Goal: Information Seeking & Learning: Understand process/instructions

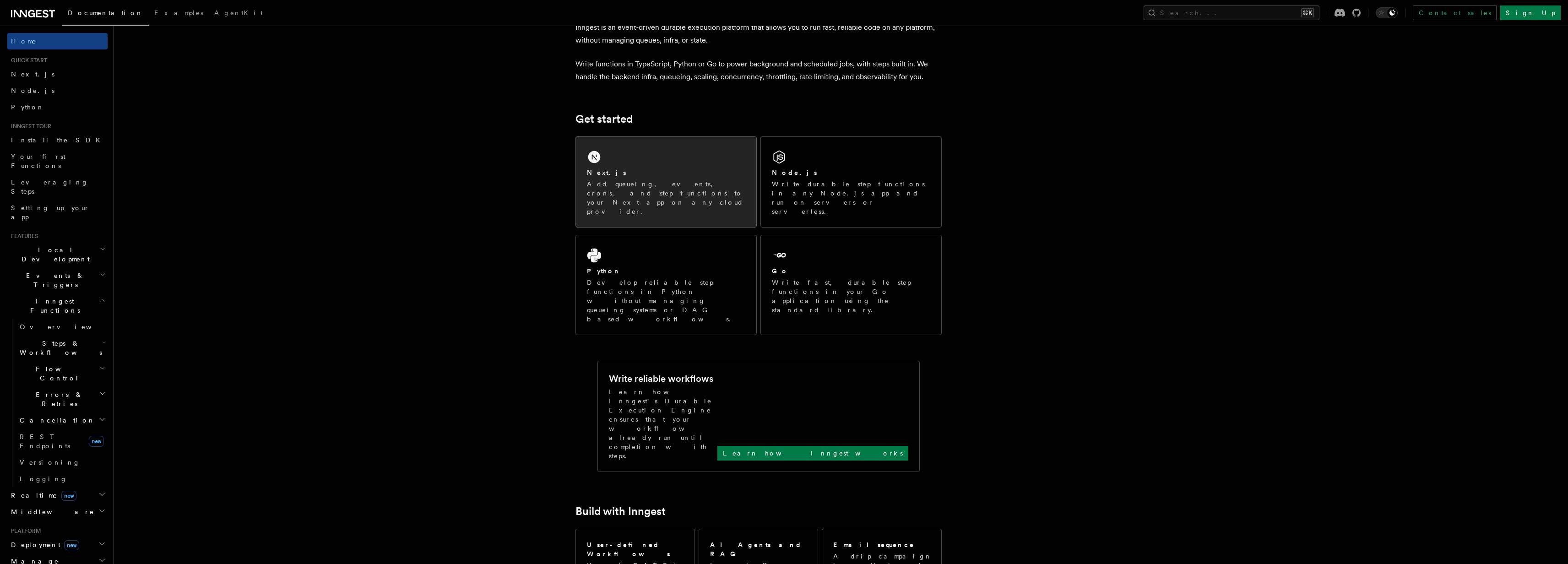
scroll to position [55, 0]
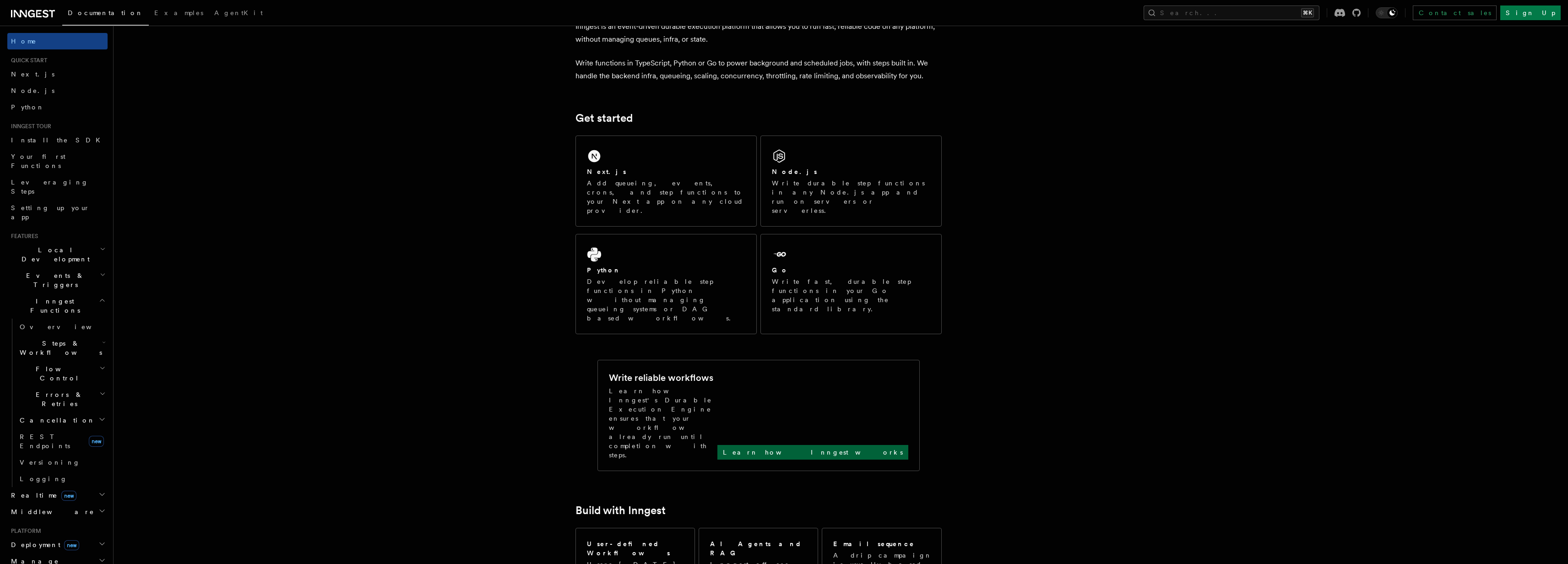
click at [850, 448] on p "Learn how Inngest works" at bounding box center [812, 452] width 180 height 9
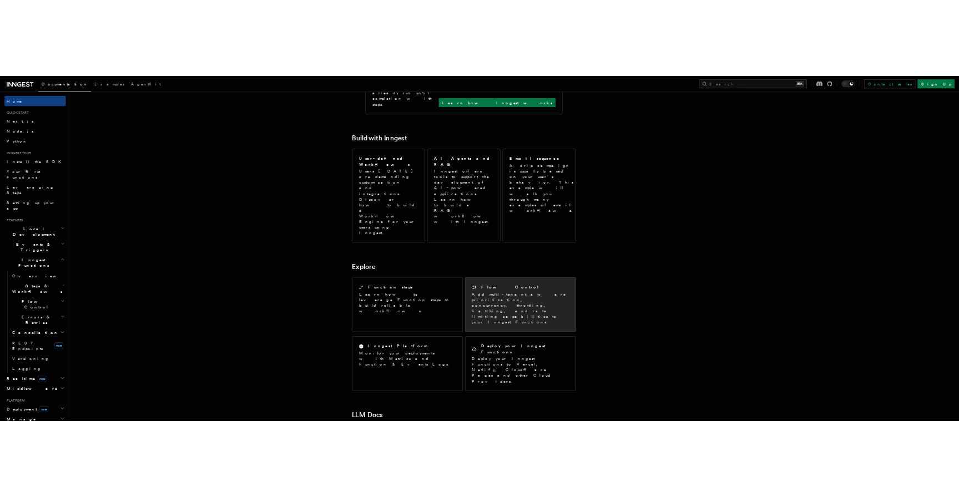
scroll to position [533, 0]
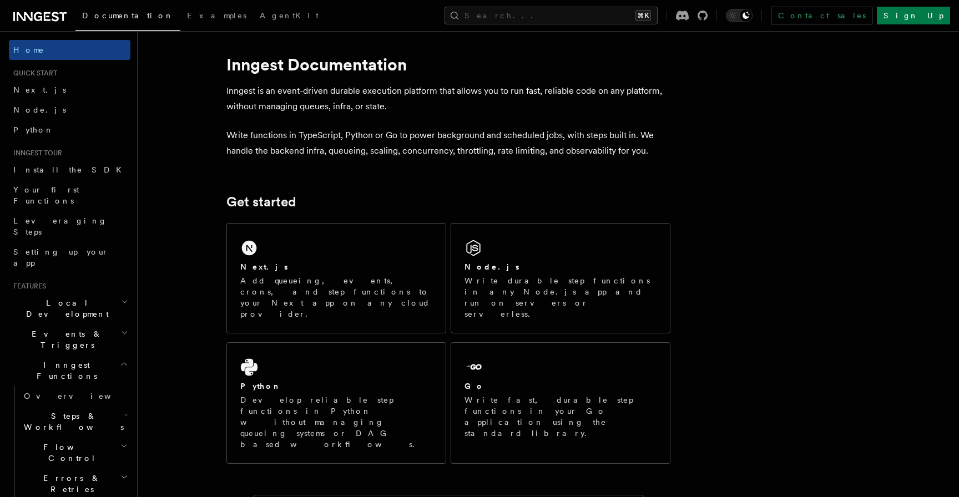
scroll to position [11, 0]
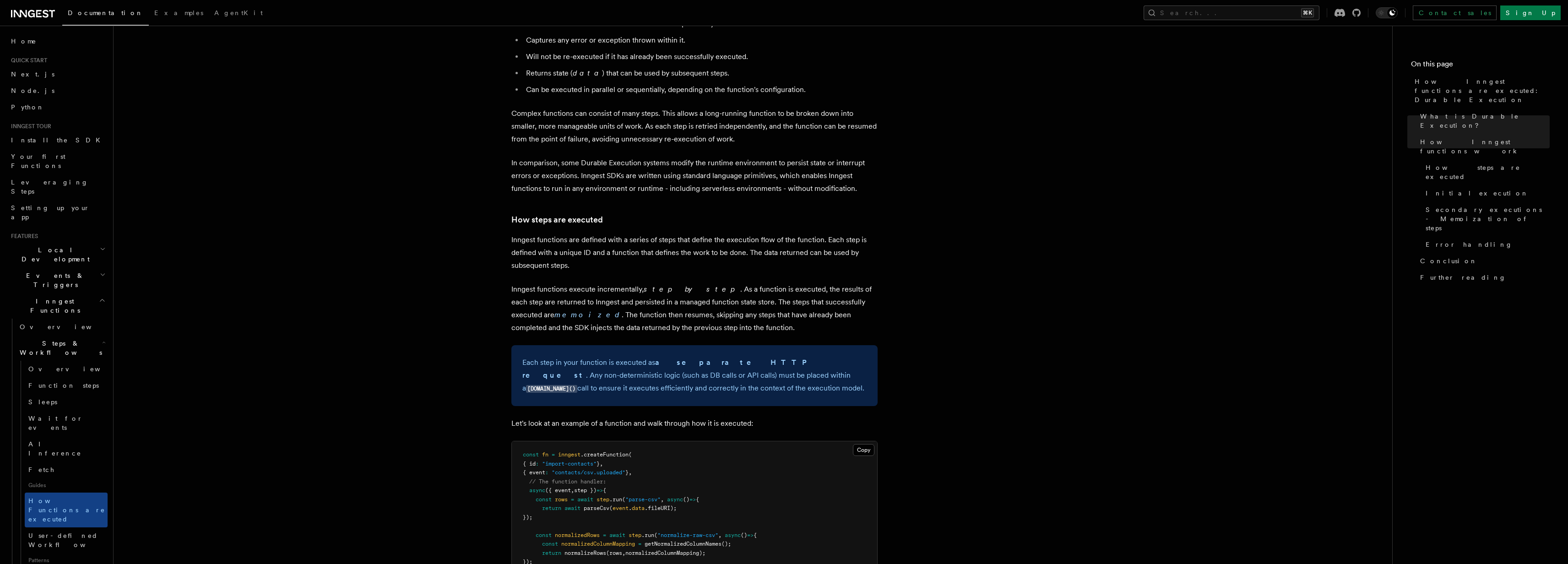
scroll to position [505, 0]
drag, startPoint x: 744, startPoint y: 337, endPoint x: 875, endPoint y: 336, distance: 131.0
click at [875, 345] on div "Each step in your function is executed as a separate HTTP request . Any non-det…" at bounding box center [695, 375] width 366 height 61
click at [847, 355] on p "Each step in your function is executed as a separate HTTP request . Any non-det…" at bounding box center [694, 374] width 344 height 39
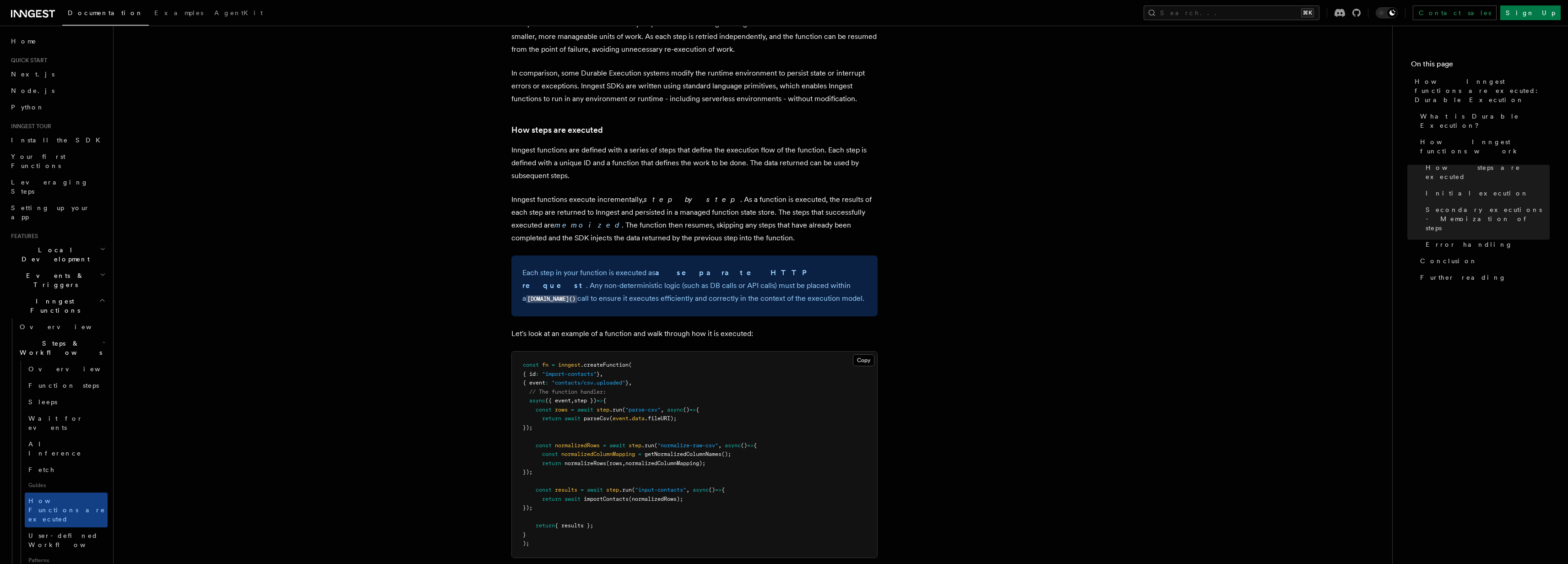
scroll to position [589, 0]
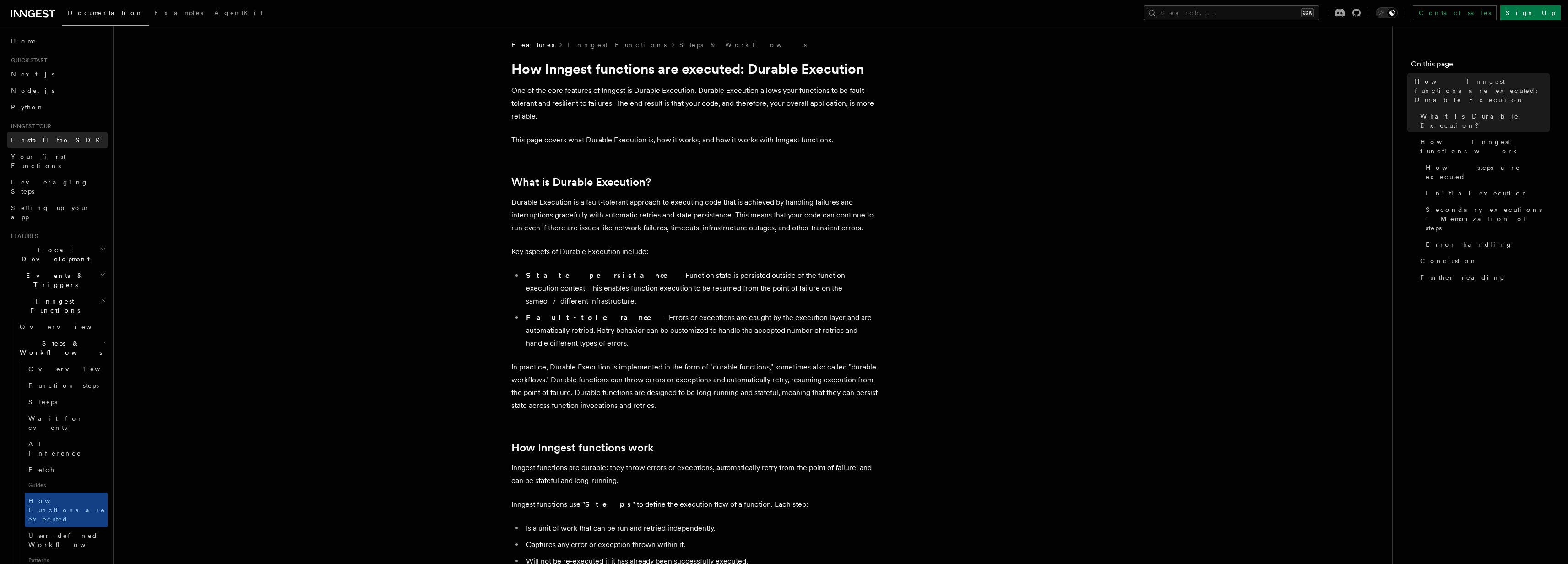
click at [70, 143] on link "Install the SDK" at bounding box center [58, 140] width 101 height 16
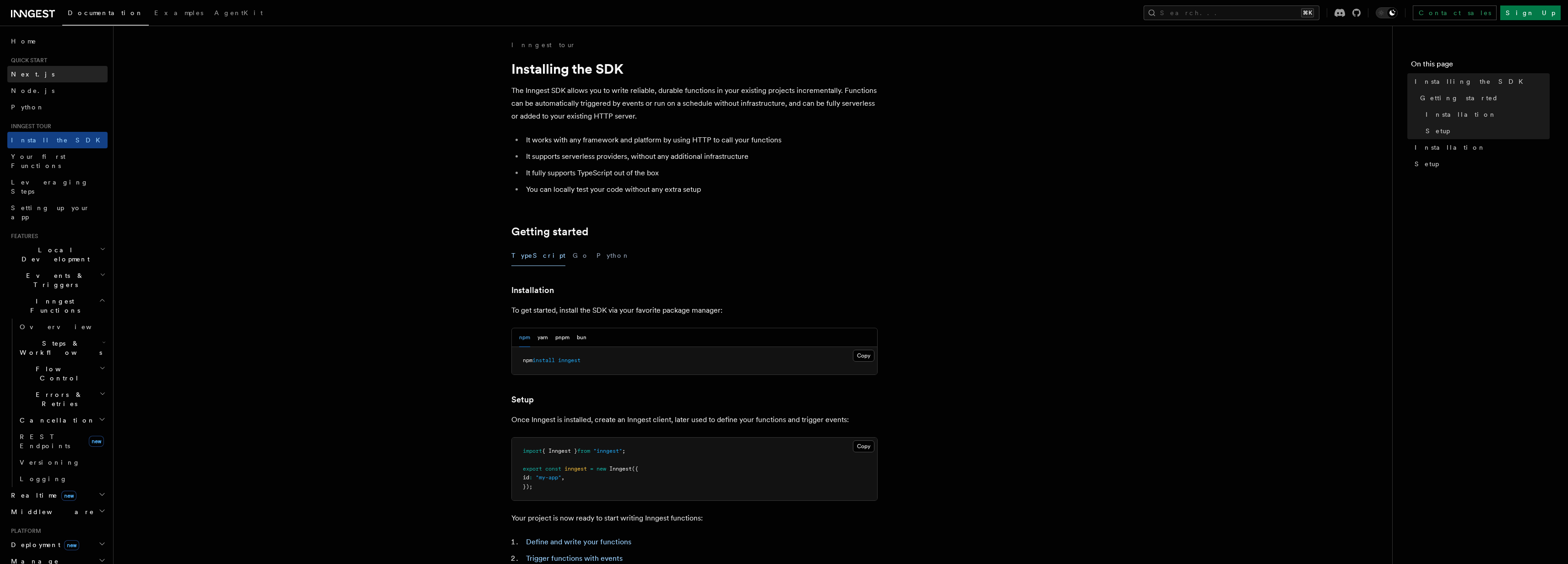
click at [43, 77] on link "Next.js" at bounding box center [58, 74] width 101 height 16
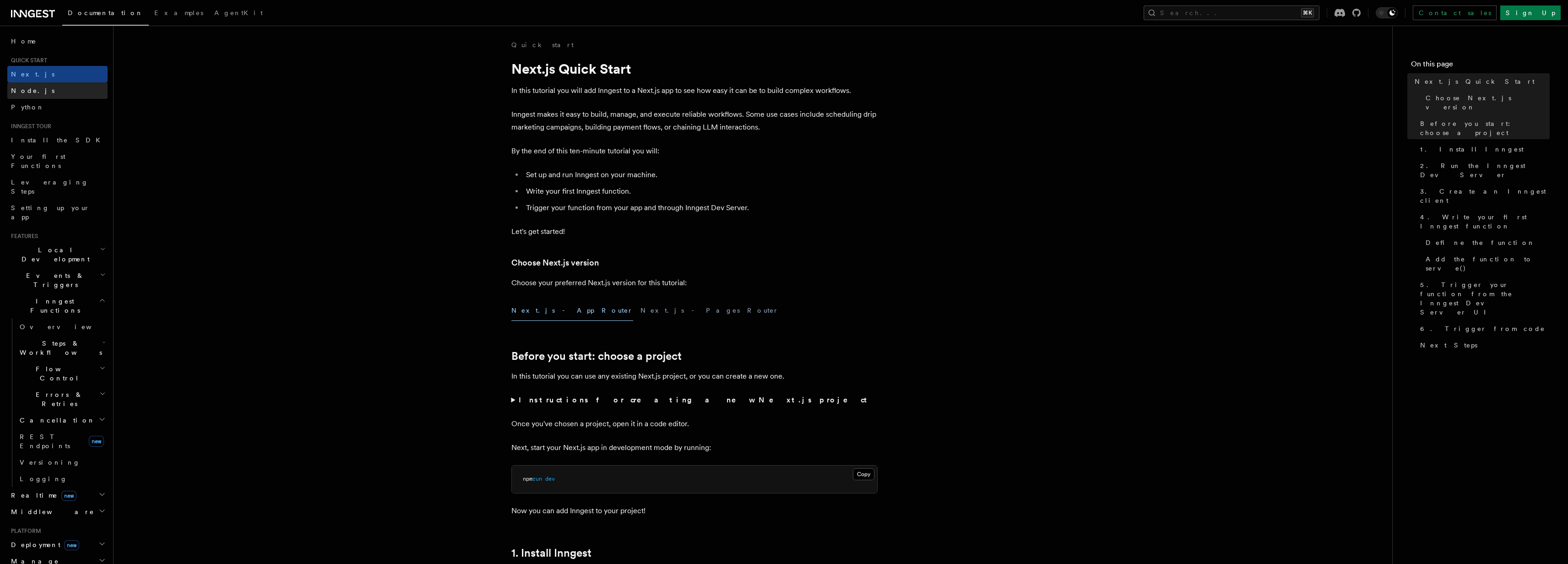
click at [54, 87] on link "Node.js" at bounding box center [58, 91] width 101 height 16
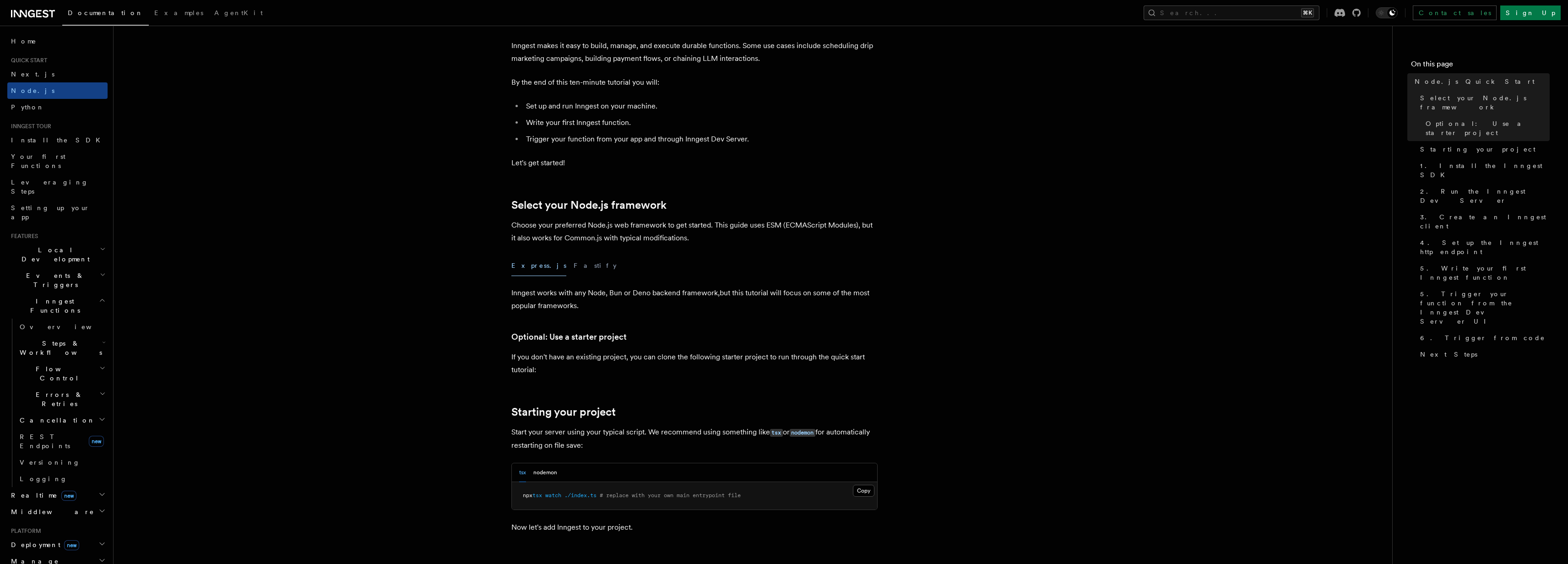
scroll to position [110, 0]
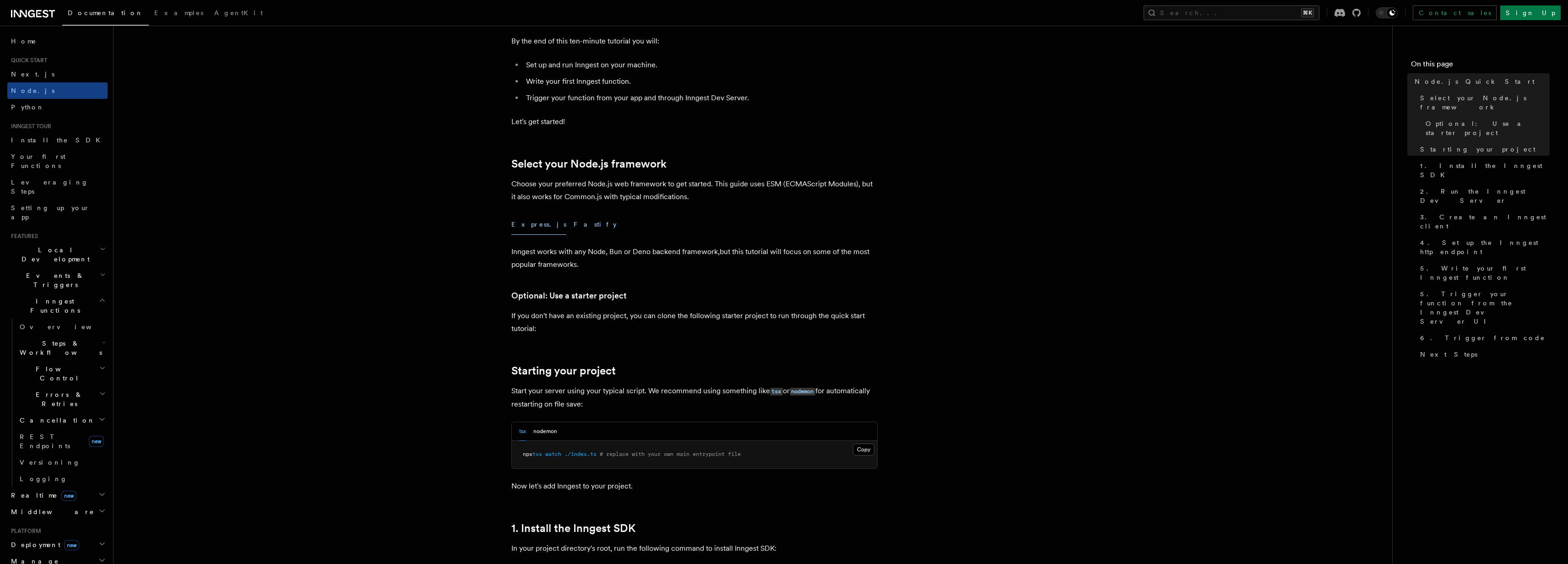
click at [573, 221] on button "Fastify" at bounding box center [595, 224] width 43 height 21
click at [530, 224] on button "Express.js" at bounding box center [539, 224] width 55 height 21
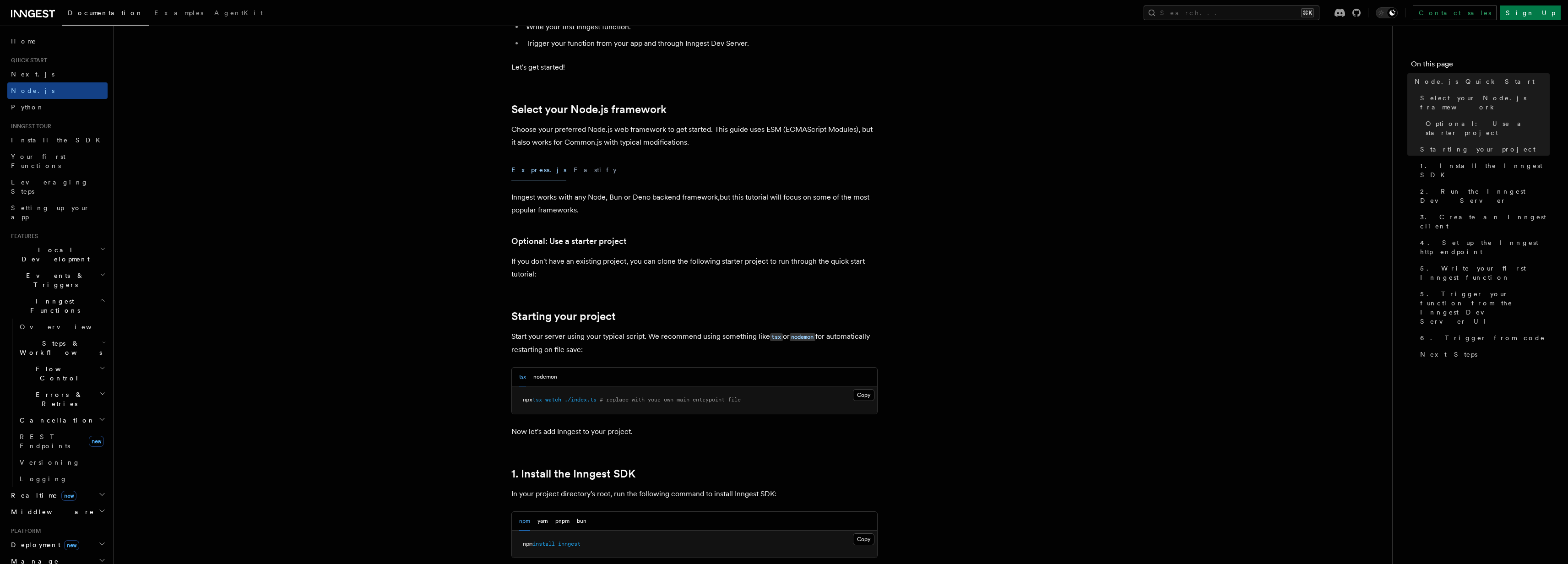
scroll to position [165, 0]
drag, startPoint x: 526, startPoint y: 281, endPoint x: 718, endPoint y: 302, distance: 193.1
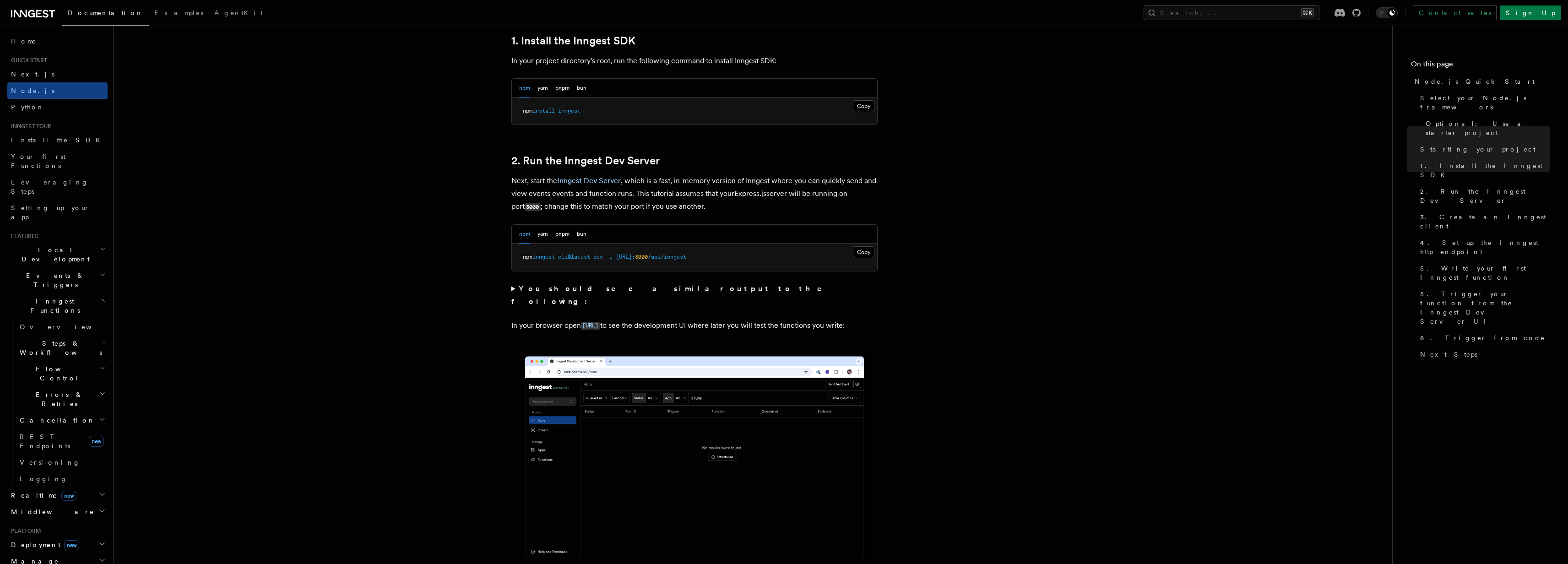
scroll to position [604, 0]
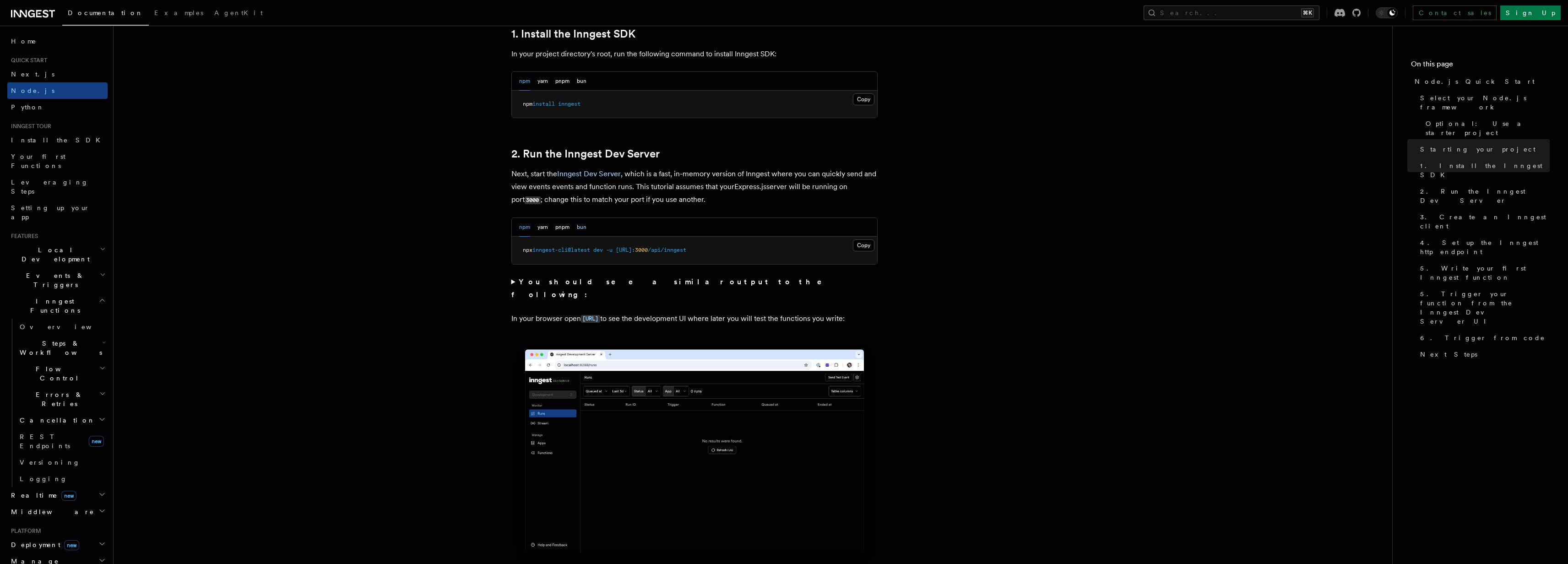
click at [585, 230] on button "bun" at bounding box center [582, 227] width 10 height 19
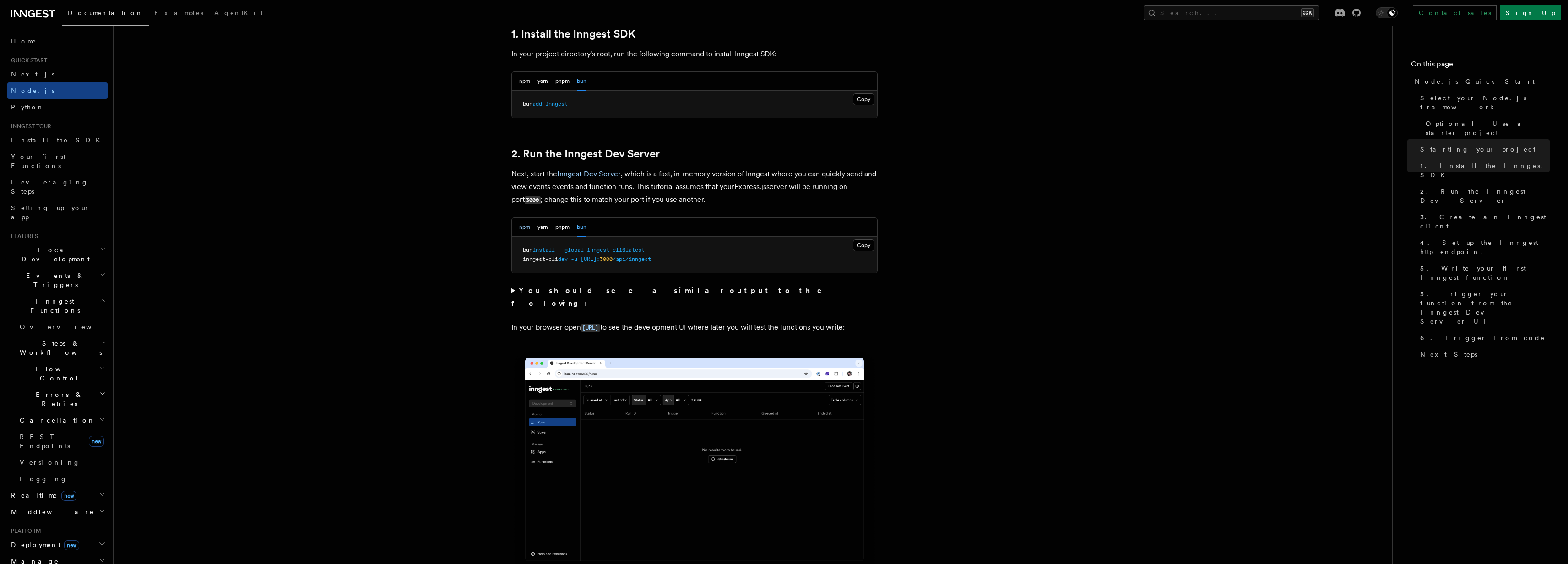
click at [526, 230] on button "npm" at bounding box center [524, 227] width 11 height 19
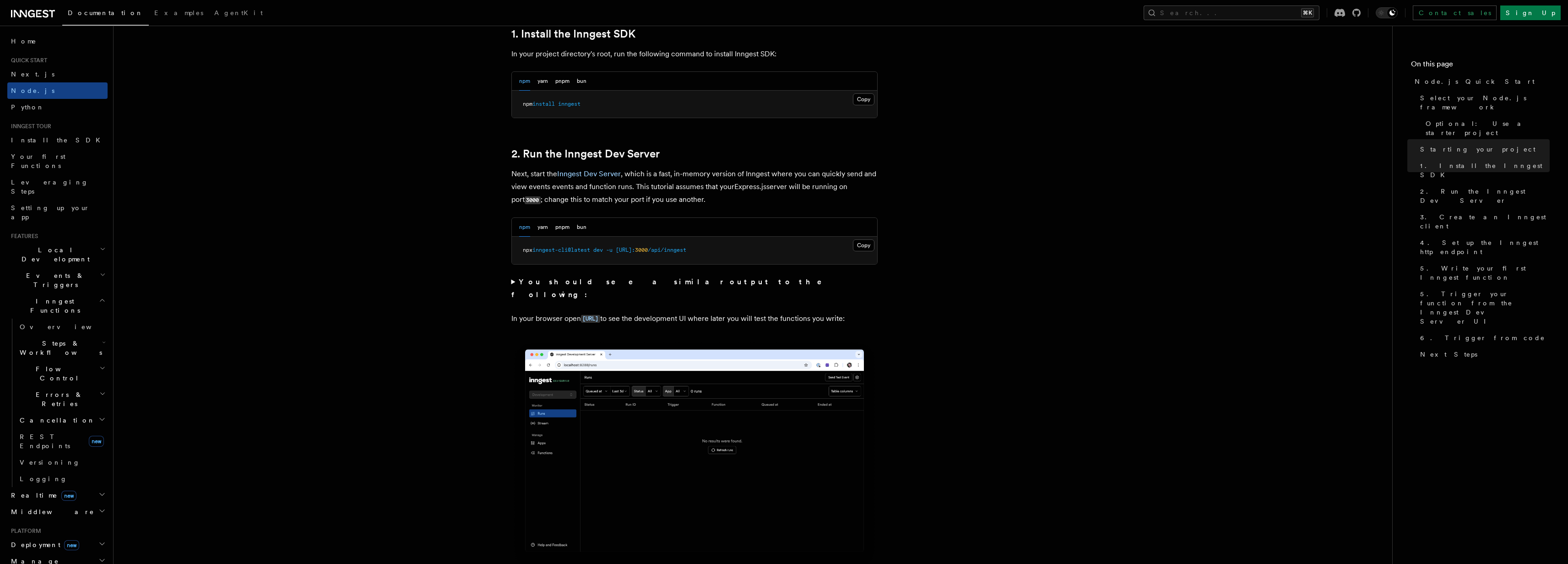
click at [517, 282] on summary "You should see a similar output to the following:" at bounding box center [695, 288] width 366 height 26
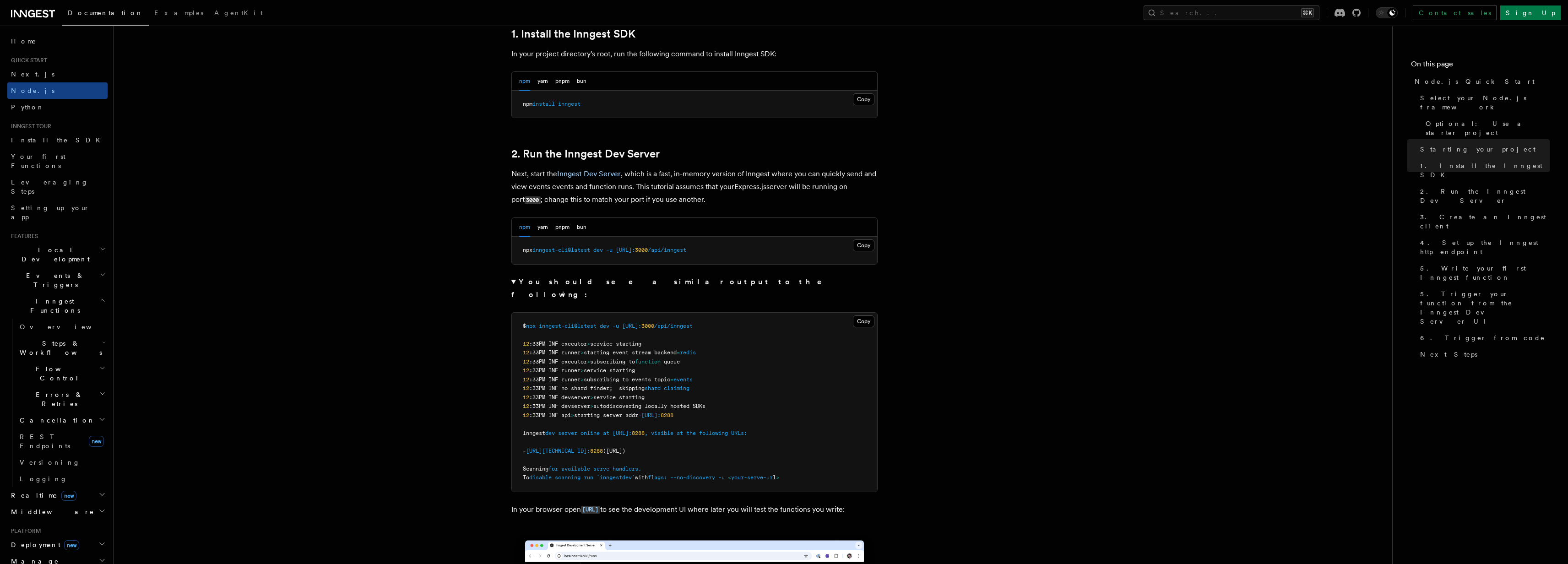
click at [517, 282] on summary "You should see a similar output to the following:" at bounding box center [695, 288] width 366 height 26
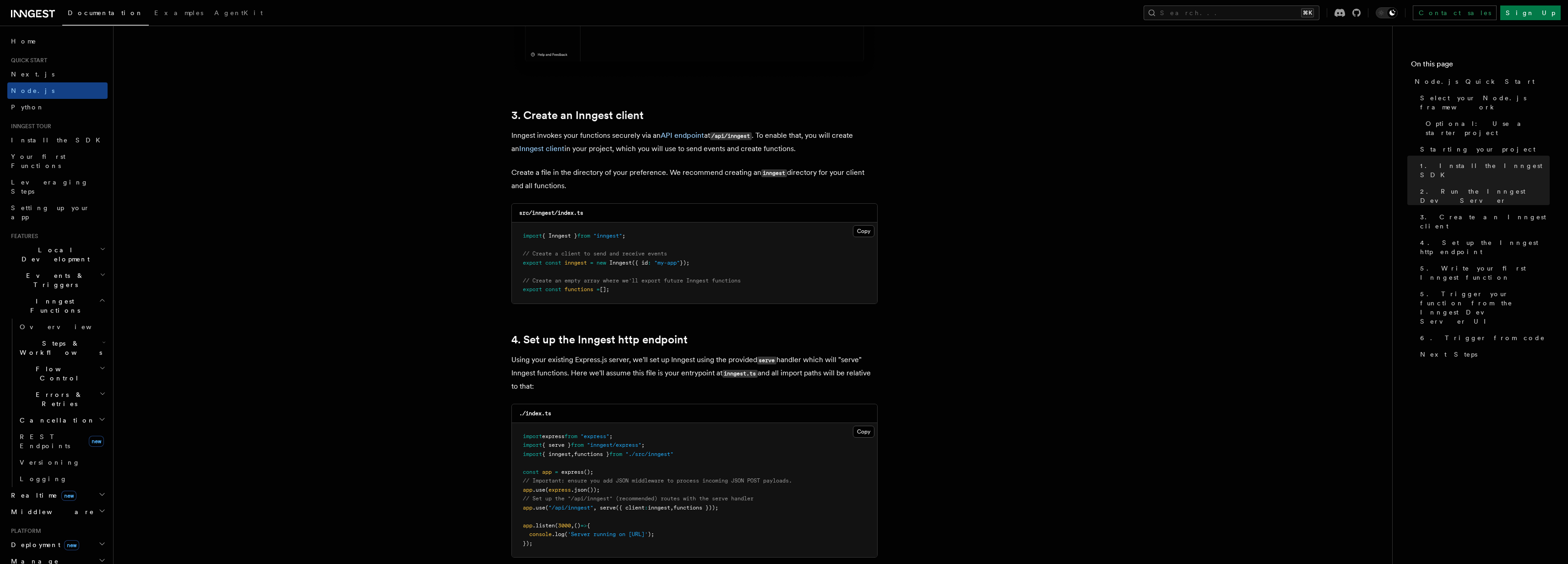
scroll to position [1094, 0]
click at [39, 433] on span "REST Endpoints" at bounding box center [45, 441] width 50 height 16
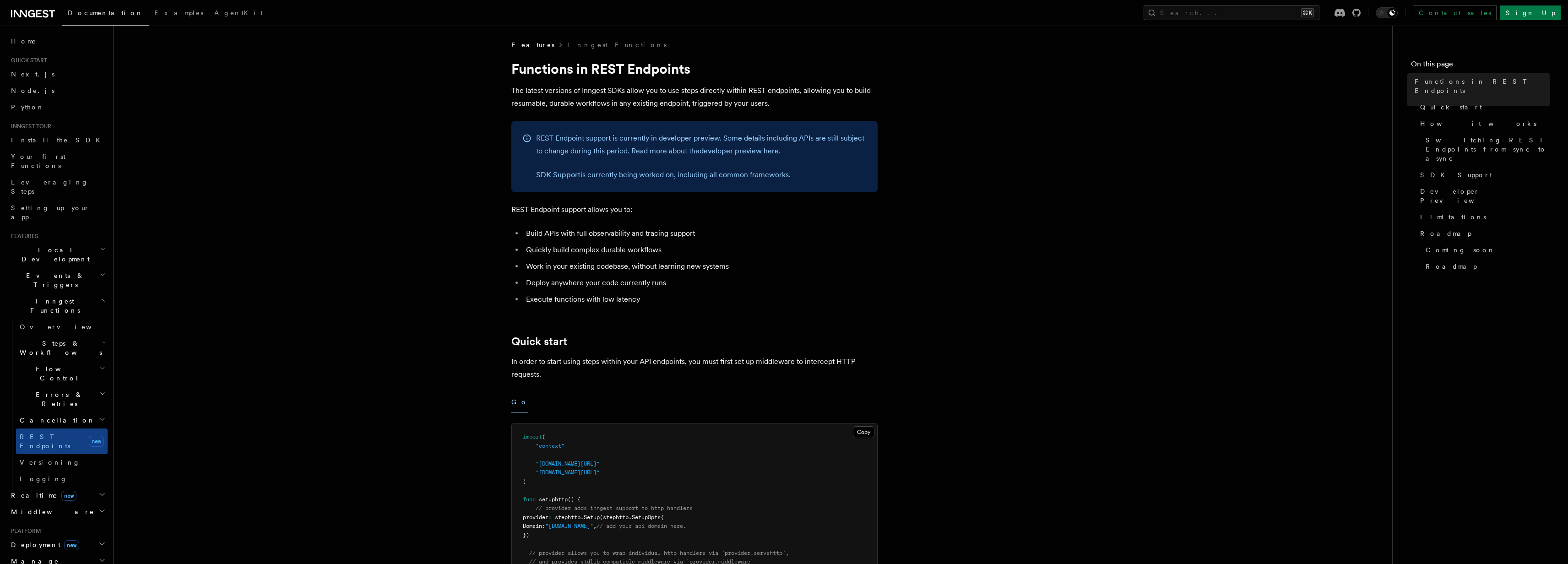
click at [100, 245] on icon "button" at bounding box center [102, 248] width 6 height 7
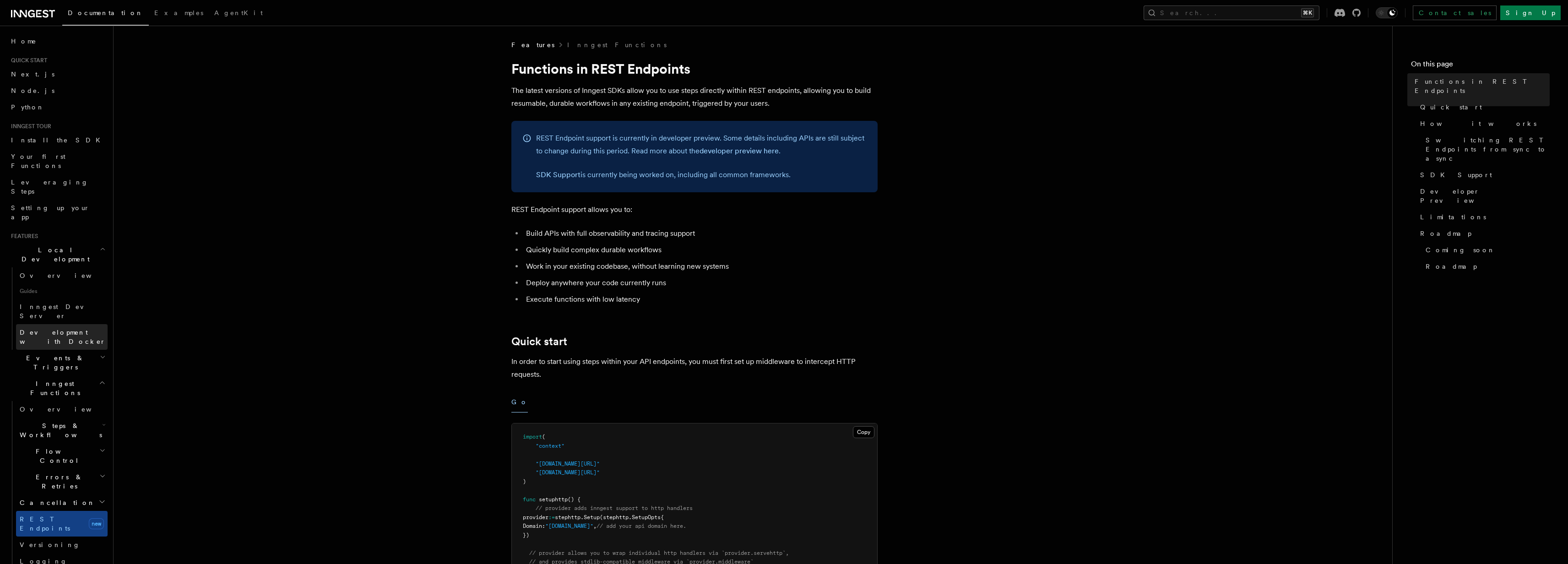
click at [74, 328] on span "Development with Docker" at bounding box center [63, 336] width 86 height 16
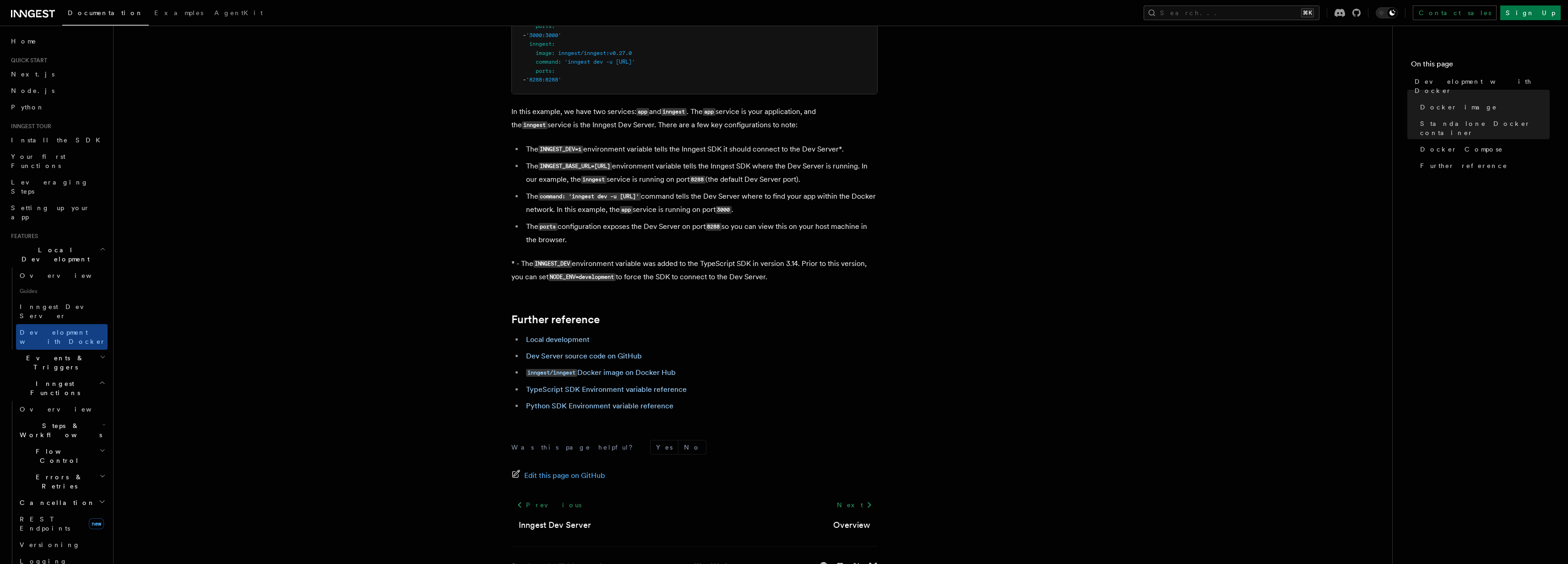
scroll to position [780, 0]
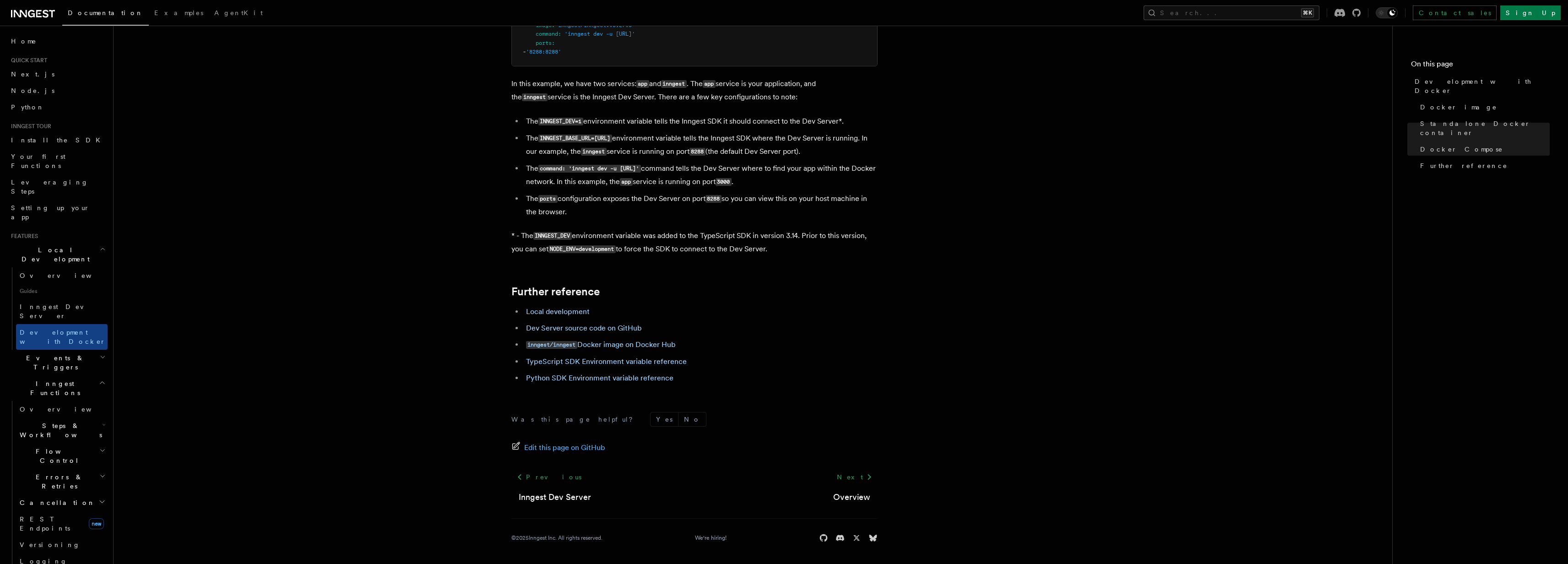
click at [100, 245] on icon "button" at bounding box center [102, 248] width 6 height 7
click at [99, 297] on icon "button" at bounding box center [102, 300] width 7 height 7
click at [98, 372] on icon "button" at bounding box center [101, 375] width 7 height 7
click at [32, 372] on span "Deployment new" at bounding box center [43, 376] width 72 height 9
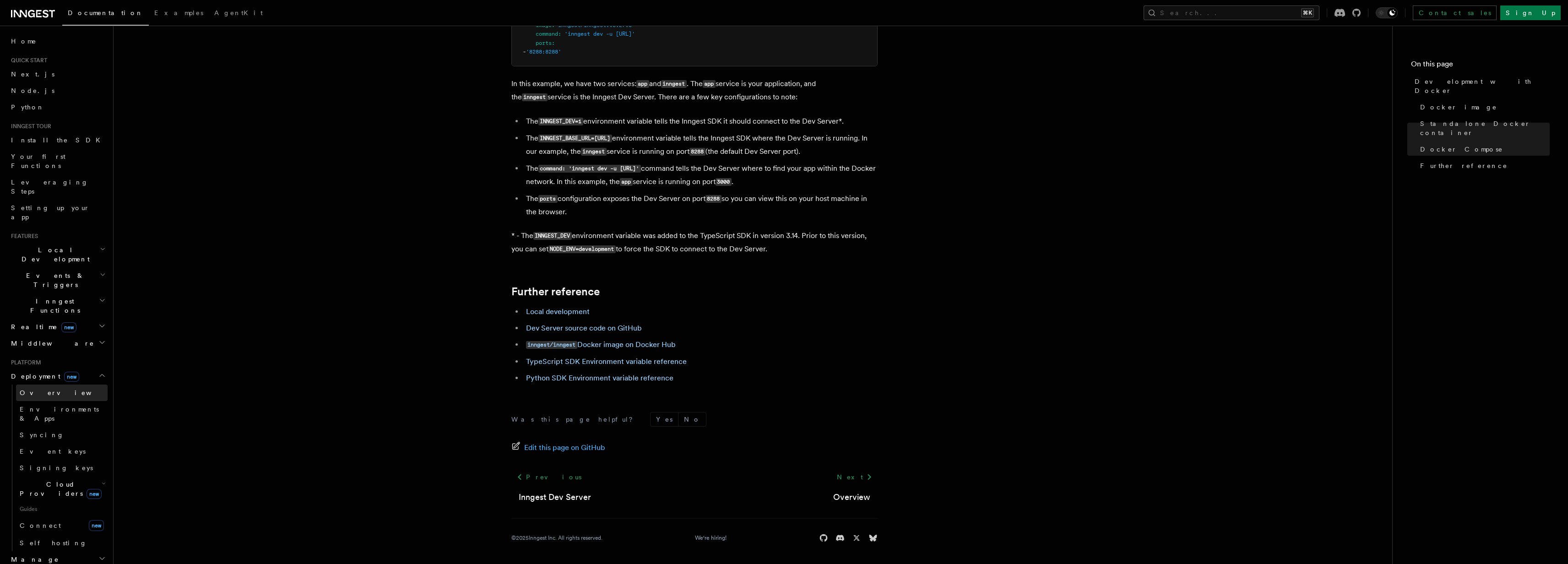
click at [31, 384] on link "Overview" at bounding box center [61, 392] width 92 height 16
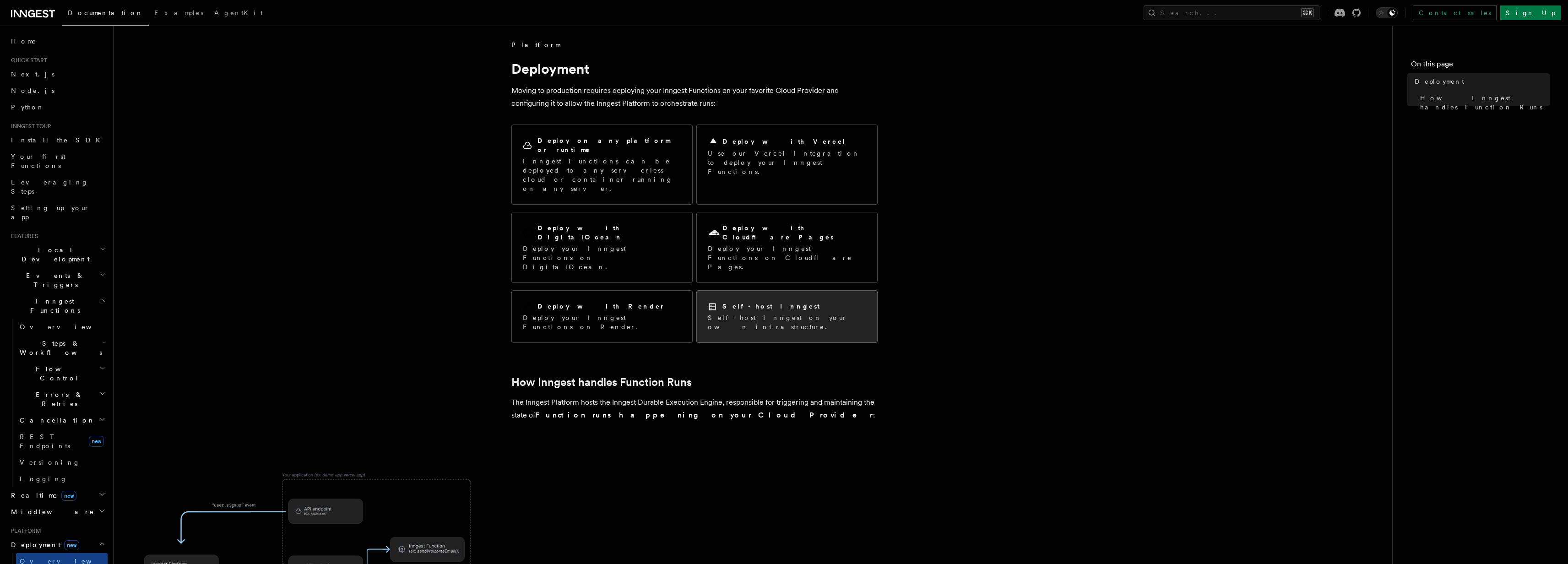
click at [752, 313] on p "Self-host Inngest on your own infrastructure." at bounding box center [787, 322] width 158 height 18
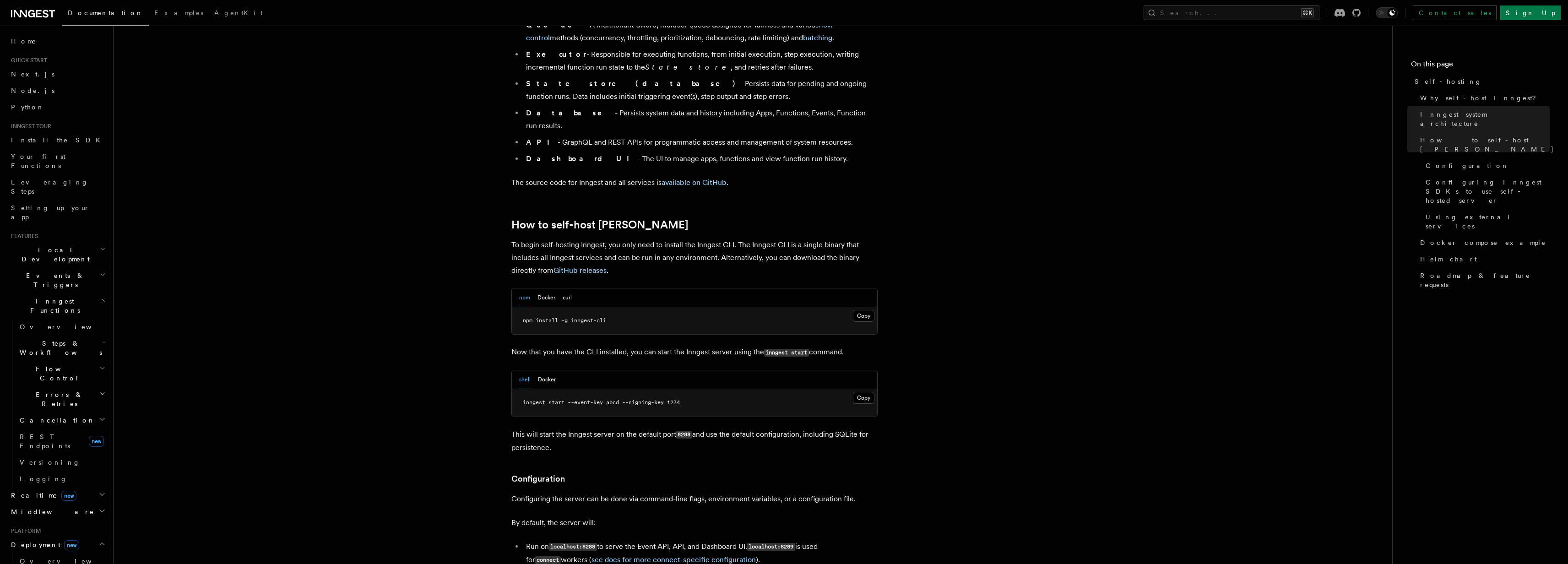
scroll to position [754, 0]
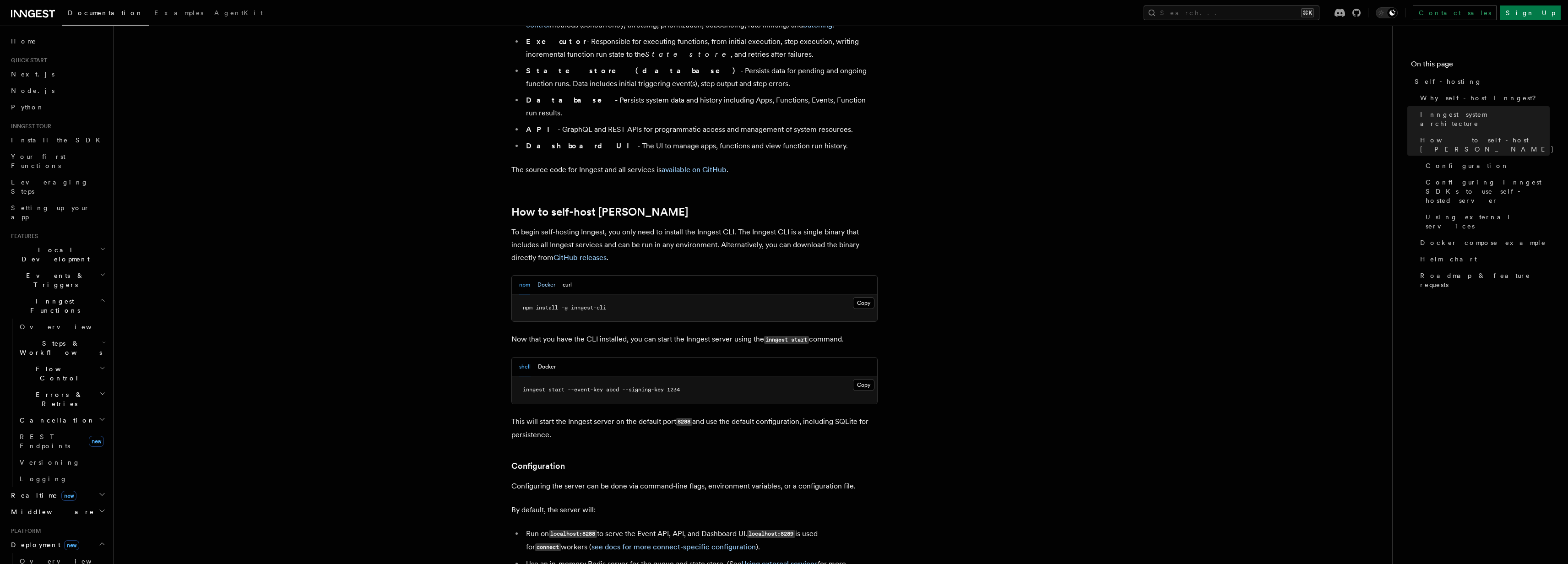
click at [549, 275] on button "Docker" at bounding box center [546, 284] width 18 height 19
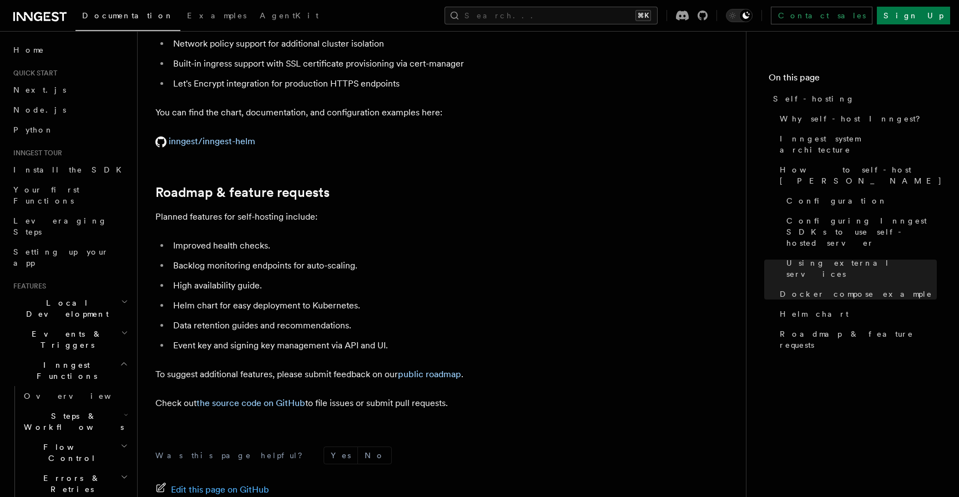
scroll to position [4163, 0]
